Goal: Transaction & Acquisition: Purchase product/service

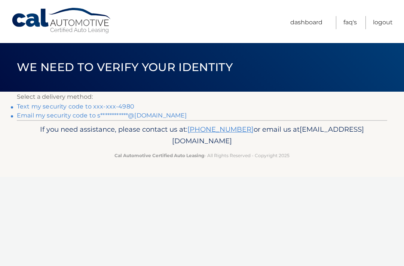
click at [127, 104] on link "Text my security code to xxx-xxx-4980" at bounding box center [75, 106] width 117 height 7
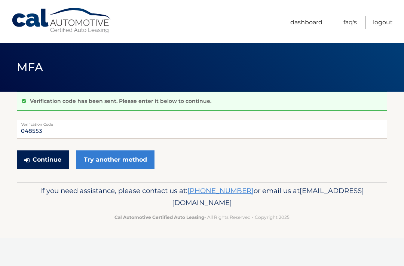
type input "048553"
click at [53, 157] on button "Continue" at bounding box center [43, 159] width 52 height 19
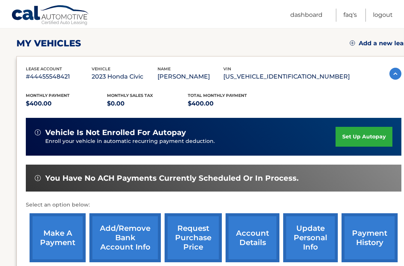
scroll to position [164, 0]
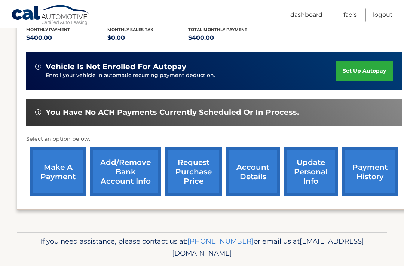
click at [63, 166] on link "make a payment" at bounding box center [58, 172] width 56 height 49
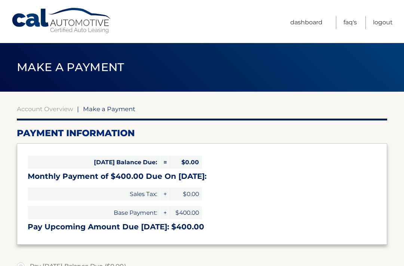
select select "MTZjMGIwMjYtZjExZS00ODViLTlkNjctZWQzMzVhZDk0NDVm"
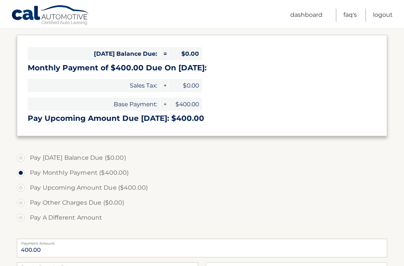
scroll to position [110, 0]
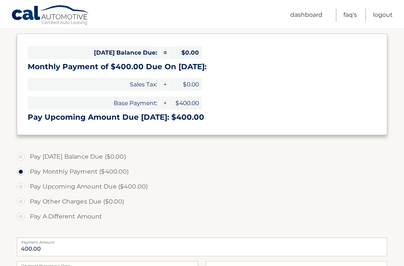
click at [23, 187] on label "Pay Upcoming Amount Due ($400.00)" at bounding box center [202, 186] width 370 height 15
click at [23, 187] on input "Pay Upcoming Amount Due ($400.00)" at bounding box center [23, 185] width 7 height 12
radio input "true"
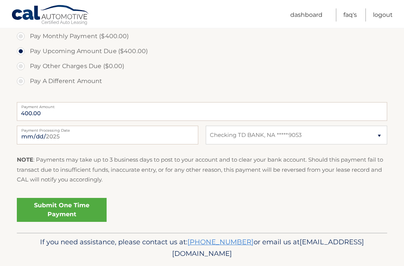
scroll to position [245, 0]
click at [83, 215] on link "Submit One Time Payment" at bounding box center [62, 210] width 90 height 24
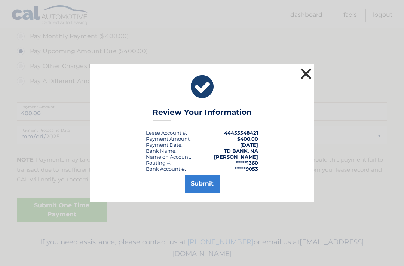
click at [304, 81] on button "×" at bounding box center [305, 73] width 15 height 15
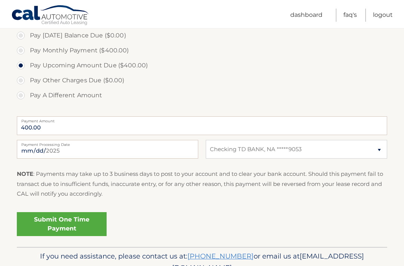
scroll to position [245, 0]
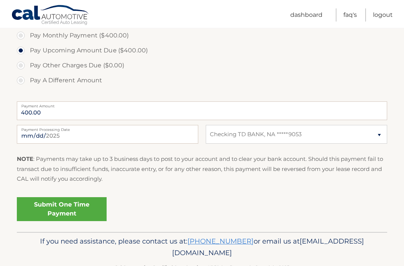
click at [87, 207] on link "Submit One Time Payment" at bounding box center [62, 209] width 90 height 24
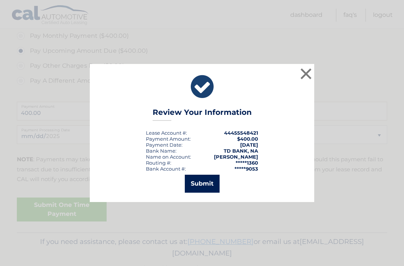
click at [202, 193] on button "Submit" at bounding box center [202, 184] width 35 height 18
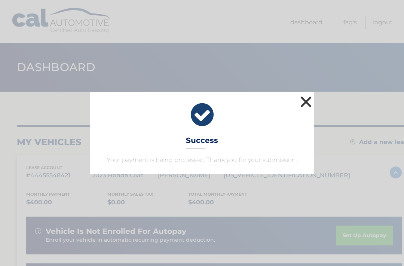
click at [306, 102] on button "×" at bounding box center [305, 101] width 15 height 15
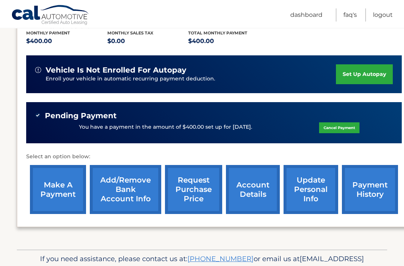
scroll to position [178, 0]
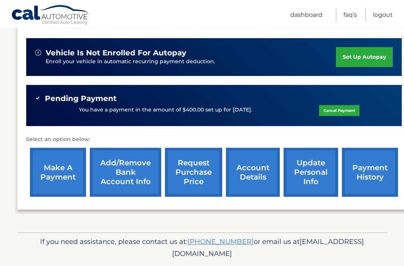
click at [373, 168] on link "payment history" at bounding box center [370, 172] width 56 height 49
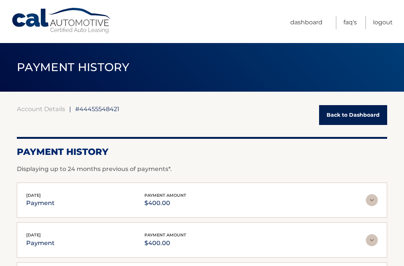
click at [355, 116] on link "Back to Dashboard" at bounding box center [353, 115] width 68 height 20
